Goal: Information Seeking & Learning: Compare options

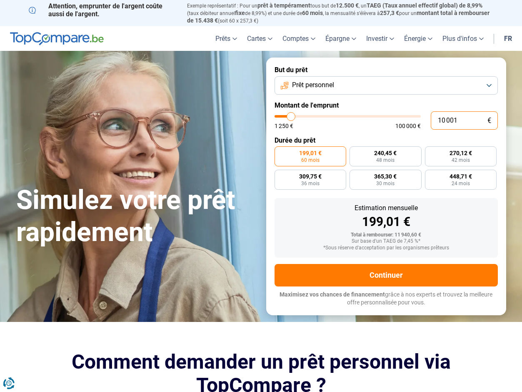
click at [455, 119] on input "10 001" at bounding box center [464, 120] width 67 height 18
drag, startPoint x: 455, startPoint y: 119, endPoint x: 449, endPoint y: 113, distance: 7.7
click at [454, 119] on input "10 001" at bounding box center [464, 120] width 67 height 18
type input "2"
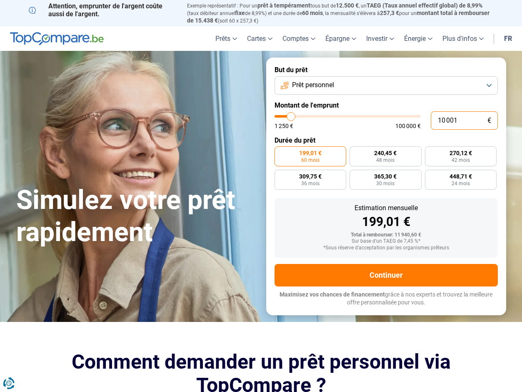
type input "1250"
type input "20"
type input "1250"
type input "200"
type input "1250"
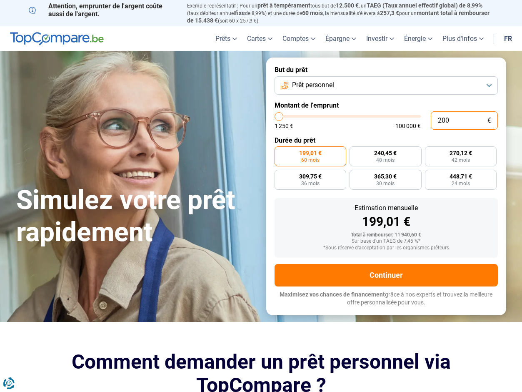
type input "2 000"
type input "2000"
radio input "true"
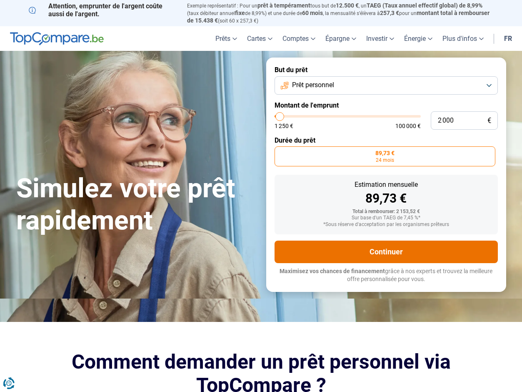
click at [389, 249] on button "Continuer" at bounding box center [386, 251] width 223 height 22
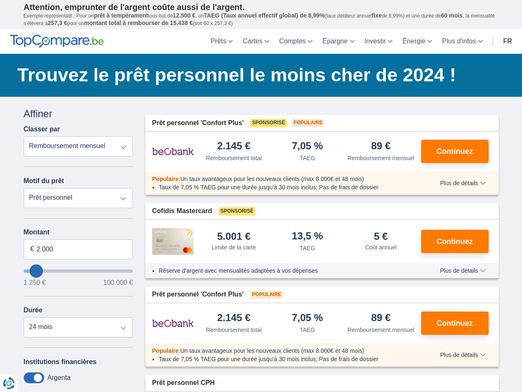
drag, startPoint x: 106, startPoint y: 148, endPoint x: 16, endPoint y: 167, distance: 92.0
click at [16, 167] on div "× widget.non-eligible-application.title widget.non-eligible-application.text no…" at bounding box center [261, 368] width 522 height 542
click at [451, 155] on span "Continuez" at bounding box center [455, 150] width 36 height 7
